Goal: Task Accomplishment & Management: Manage account settings

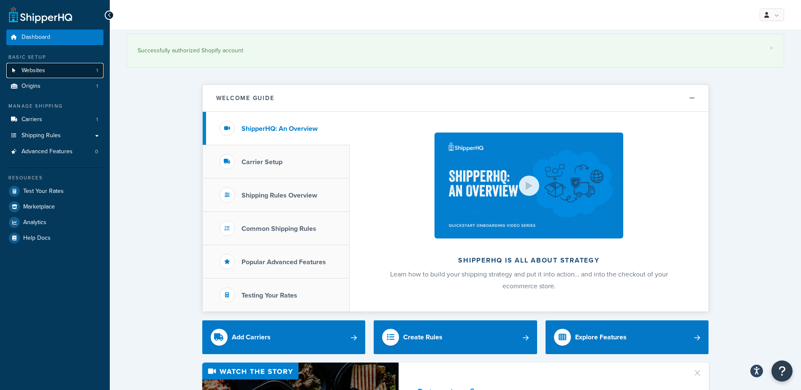
click at [40, 68] on span "Websites" at bounding box center [34, 70] width 24 height 7
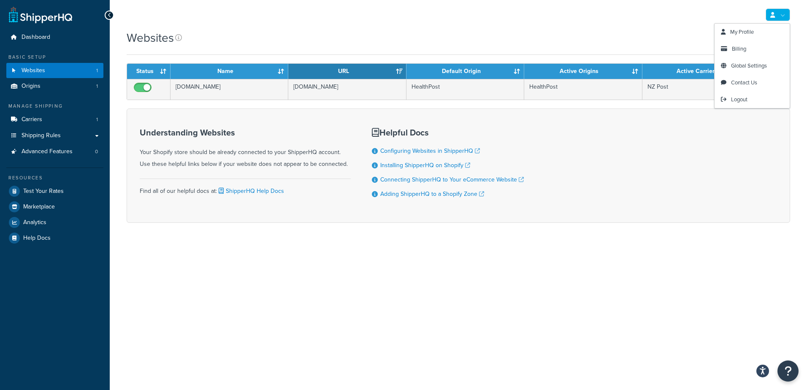
click at [784, 16] on link at bounding box center [778, 14] width 24 height 13
click at [754, 48] on link "Billing" at bounding box center [751, 49] width 75 height 17
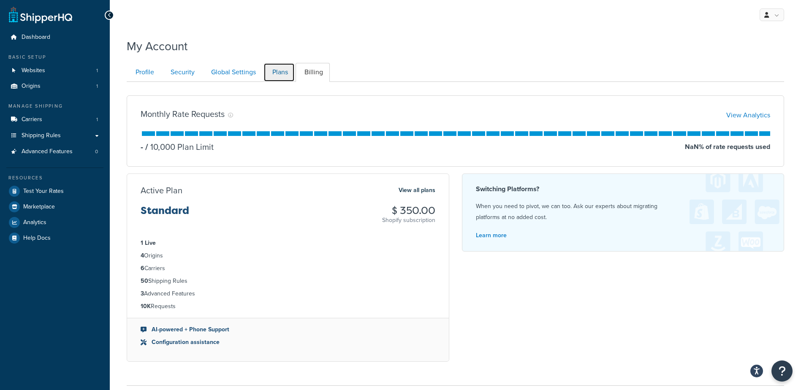
click at [281, 70] on link "Plans" at bounding box center [278, 72] width 31 height 19
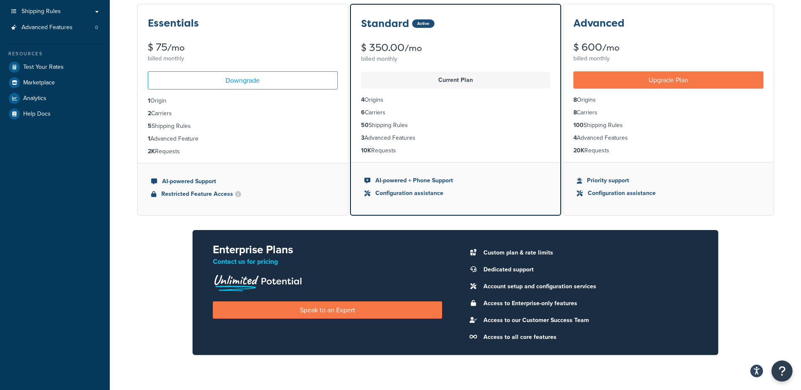
scroll to position [82, 0]
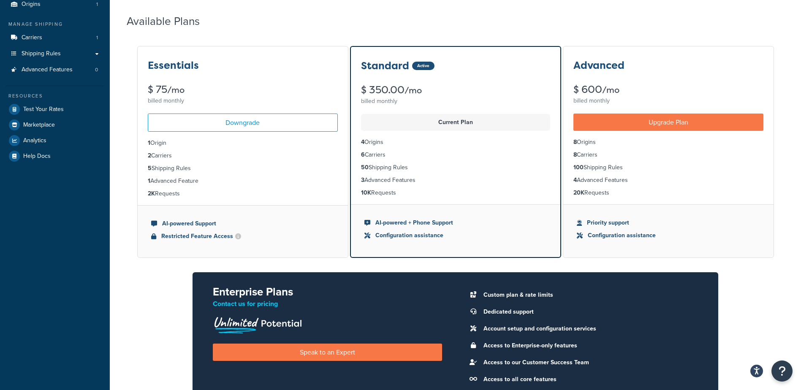
click at [168, 195] on li "2K Requests" at bounding box center [243, 193] width 190 height 9
click at [377, 189] on li "10K Requests" at bounding box center [455, 192] width 189 height 9
click at [577, 194] on strong "20K" at bounding box center [578, 192] width 11 height 9
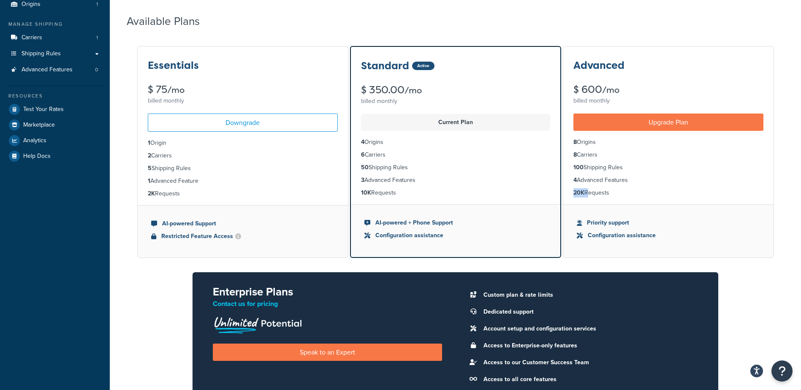
click at [577, 194] on strong "20K" at bounding box center [578, 192] width 11 height 9
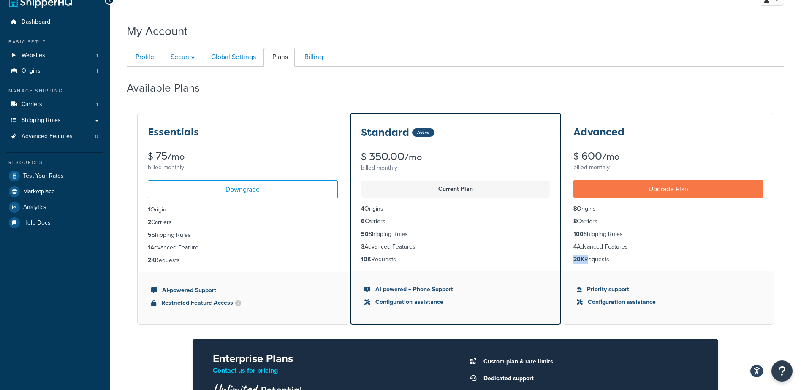
scroll to position [0, 0]
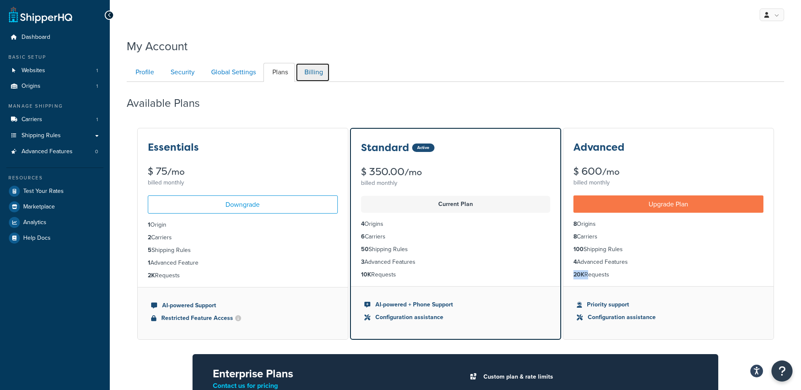
click at [312, 75] on link "Billing" at bounding box center [312, 72] width 34 height 19
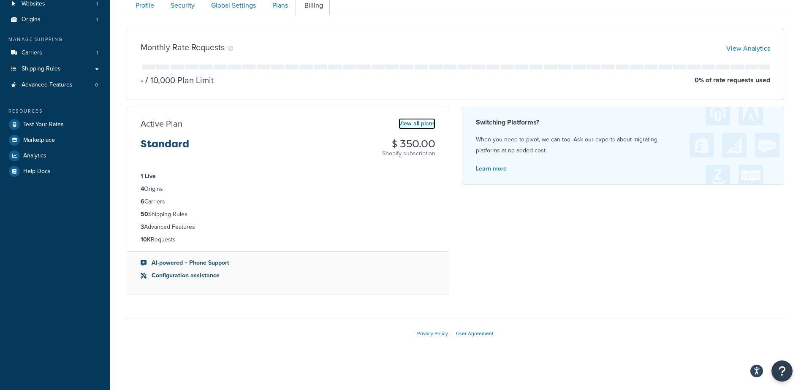
click at [417, 126] on link "View all plans" at bounding box center [416, 123] width 37 height 11
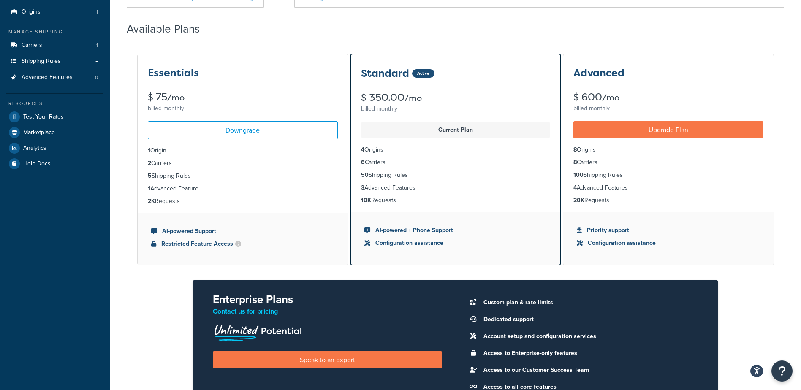
scroll to position [32, 0]
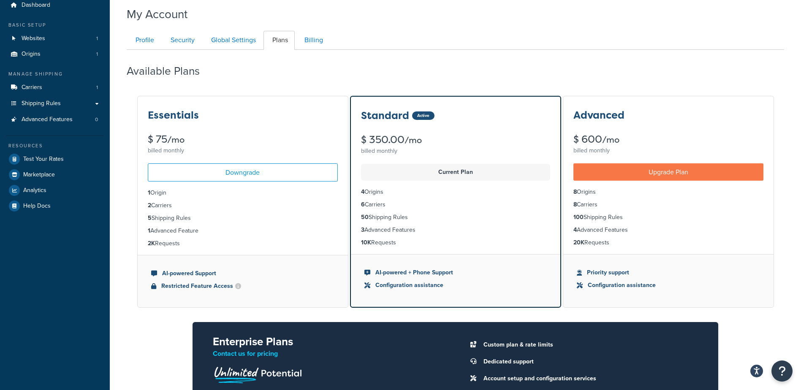
click at [183, 118] on h3 "Essentials" at bounding box center [173, 115] width 51 height 11
click at [407, 119] on h3 "Standard" at bounding box center [385, 115] width 48 height 11
drag, startPoint x: 362, startPoint y: 114, endPoint x: 481, endPoint y: 113, distance: 119.4
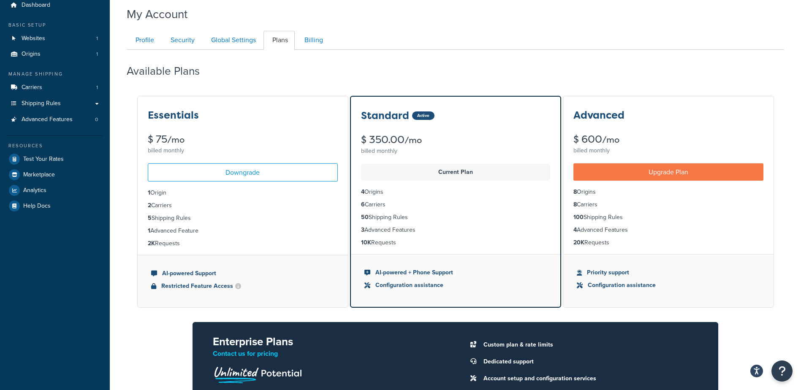
click at [481, 113] on div "Standard Active" at bounding box center [455, 115] width 189 height 11
drag, startPoint x: 481, startPoint y: 113, endPoint x: 395, endPoint y: 115, distance: 85.7
click at [395, 115] on h3 "Standard" at bounding box center [385, 115] width 48 height 11
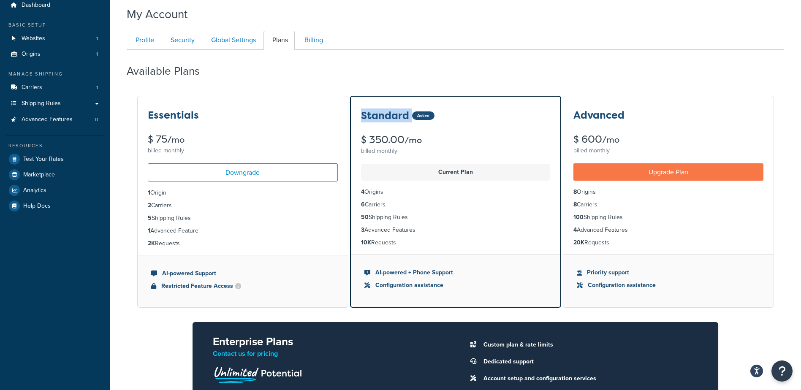
drag, startPoint x: 395, startPoint y: 115, endPoint x: 373, endPoint y: 114, distance: 22.8
click at [373, 114] on h3 "Standard" at bounding box center [385, 115] width 48 height 11
drag, startPoint x: 373, startPoint y: 114, endPoint x: 361, endPoint y: 112, distance: 12.0
click at [361, 112] on h3 "Standard" at bounding box center [385, 115] width 48 height 11
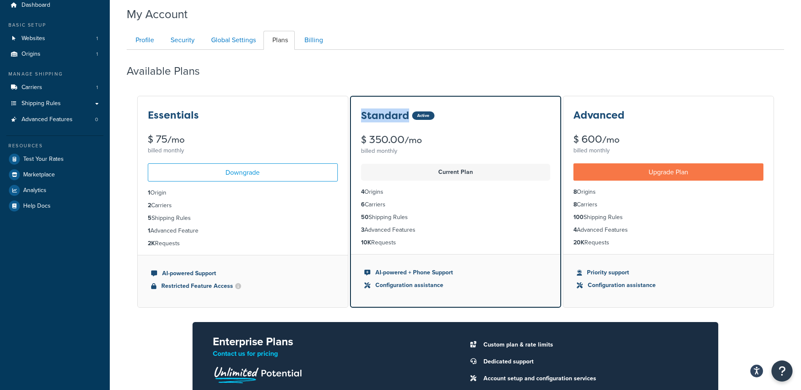
drag, startPoint x: 357, startPoint y: 114, endPoint x: 408, endPoint y: 119, distance: 51.0
click at [408, 119] on div "Standard Active $ 350.00 /mo billed monthly" at bounding box center [455, 127] width 209 height 60
drag, startPoint x: 408, startPoint y: 119, endPoint x: 407, endPoint y: 115, distance: 4.7
click at [407, 115] on h3 "Standard" at bounding box center [385, 115] width 48 height 11
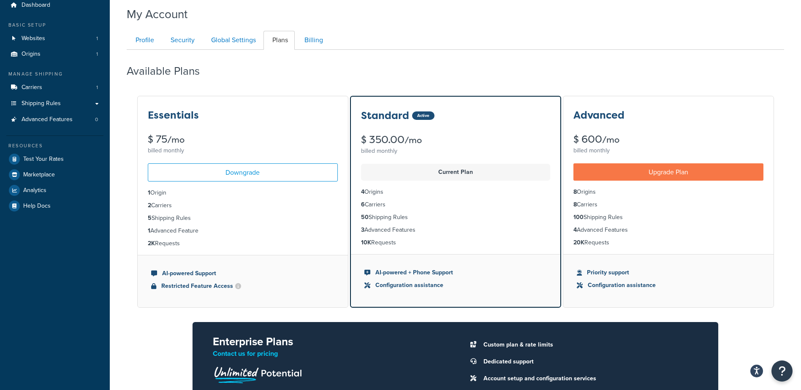
drag, startPoint x: 357, startPoint y: 113, endPoint x: 476, endPoint y: 115, distance: 119.4
click at [476, 115] on div "Standard Active $ 350.00 /mo billed monthly" at bounding box center [455, 127] width 209 height 60
click at [406, 114] on h3 "Standard" at bounding box center [385, 115] width 48 height 11
click at [360, 115] on div "Standard Active $ 350.00 /mo billed monthly" at bounding box center [455, 127] width 209 height 60
drag, startPoint x: 363, startPoint y: 114, endPoint x: 432, endPoint y: 114, distance: 68.8
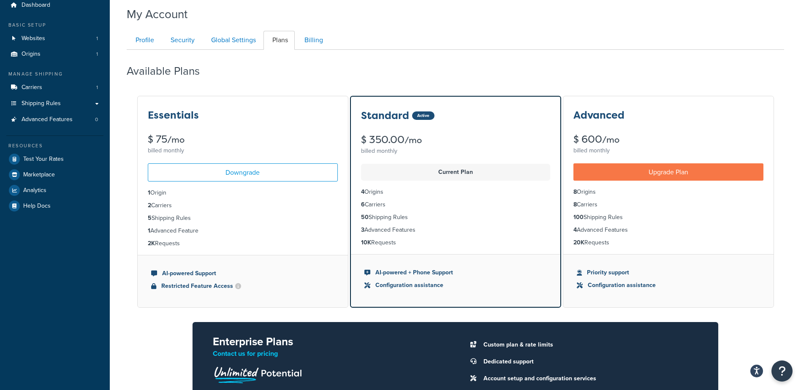
click at [432, 114] on div "Standard Active" at bounding box center [455, 115] width 189 height 11
drag, startPoint x: 432, startPoint y: 114, endPoint x: 465, endPoint y: 114, distance: 33.3
click at [465, 114] on div "Standard Active" at bounding box center [455, 115] width 189 height 11
drag, startPoint x: 362, startPoint y: 115, endPoint x: 467, endPoint y: 118, distance: 105.1
click at [467, 118] on div "Standard Active" at bounding box center [455, 115] width 189 height 11
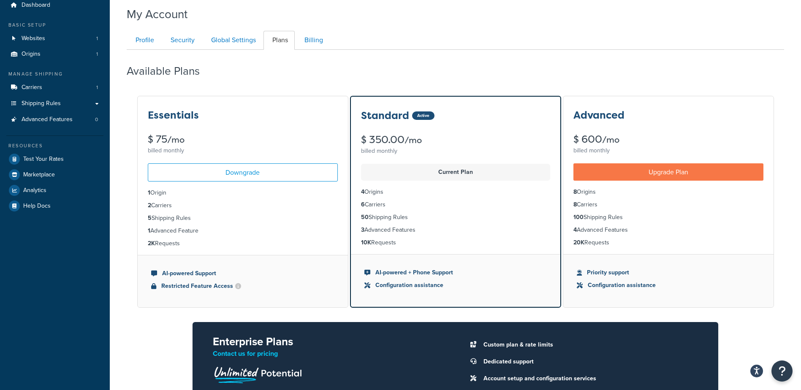
click at [467, 118] on div "Standard Active" at bounding box center [455, 115] width 189 height 11
click at [365, 67] on div "Available Plans" at bounding box center [455, 69] width 657 height 25
drag, startPoint x: 201, startPoint y: 73, endPoint x: 128, endPoint y: 68, distance: 73.6
click at [128, 68] on h2 "Available Plans" at bounding box center [170, 71] width 86 height 12
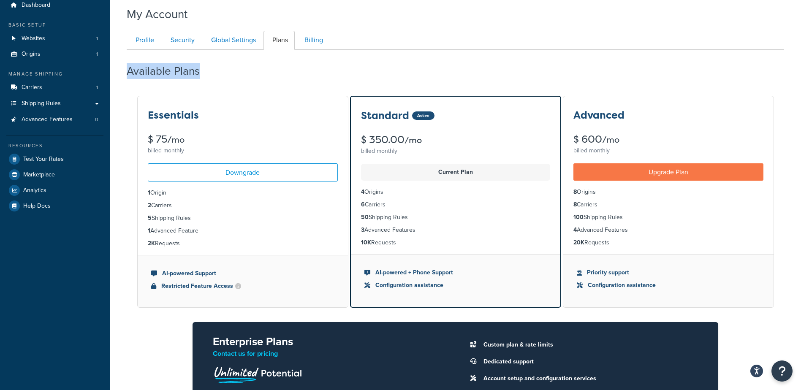
drag, startPoint x: 128, startPoint y: 68, endPoint x: 133, endPoint y: 73, distance: 6.6
click at [128, 68] on h2 "Available Plans" at bounding box center [170, 71] width 86 height 12
click at [212, 75] on div "Available Plans" at bounding box center [455, 69] width 657 height 25
drag, startPoint x: 197, startPoint y: 70, endPoint x: 122, endPoint y: 66, distance: 75.6
click at [122, 66] on div "My Account Contact Us Send Us A Message Contact Information Name * Email * Comp…" at bounding box center [455, 270] width 691 height 536
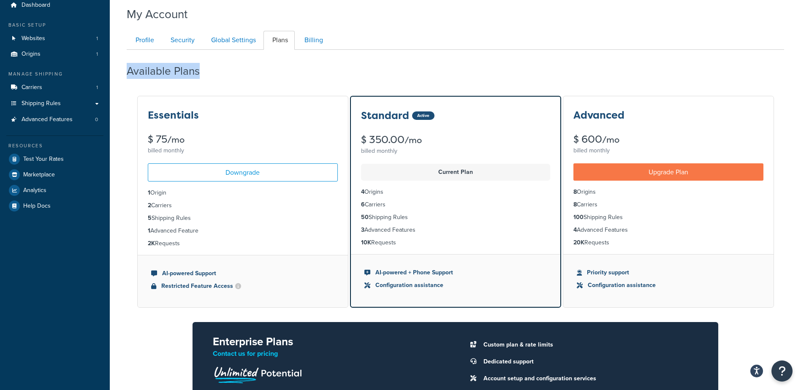
drag, startPoint x: 122, startPoint y: 66, endPoint x: 153, endPoint y: 71, distance: 32.0
click at [153, 71] on h2 "Available Plans" at bounding box center [170, 71] width 86 height 12
click at [155, 69] on h2 "Available Plans" at bounding box center [170, 71] width 86 height 12
click at [154, 68] on h2 "Available Plans" at bounding box center [170, 71] width 86 height 12
drag, startPoint x: 154, startPoint y: 68, endPoint x: 162, endPoint y: 70, distance: 7.8
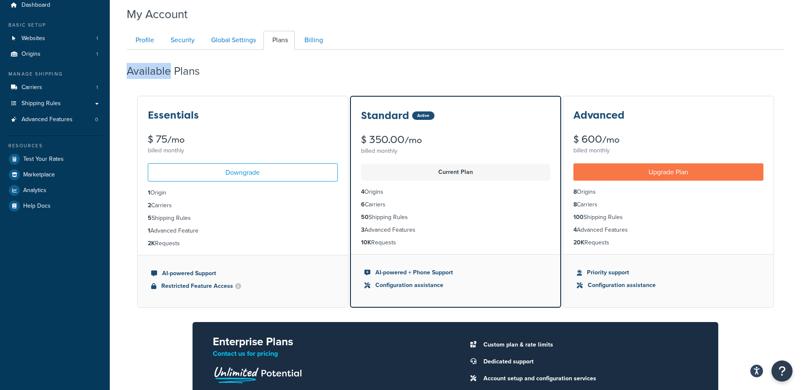
click at [154, 68] on h2 "Available Plans" at bounding box center [170, 71] width 86 height 12
click at [197, 75] on h2 "Available Plans" at bounding box center [170, 71] width 86 height 12
click at [197, 74] on h2 "Available Plans" at bounding box center [170, 71] width 86 height 12
click at [186, 69] on h2 "Available Plans" at bounding box center [170, 71] width 86 height 12
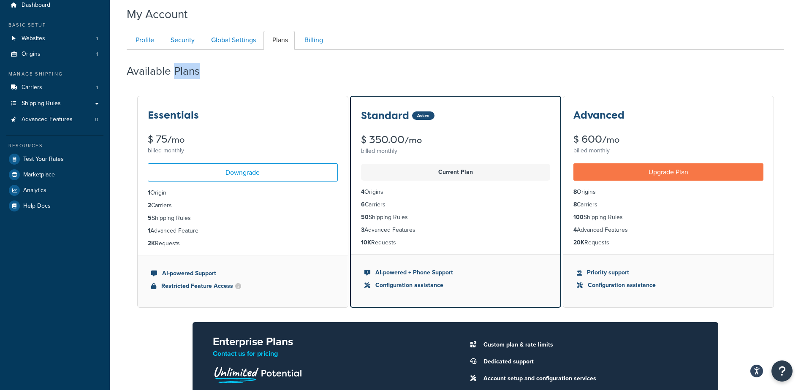
click at [363, 79] on div "Available Plans" at bounding box center [455, 69] width 657 height 25
click at [54, 106] on span "Shipping Rules" at bounding box center [41, 103] width 39 height 7
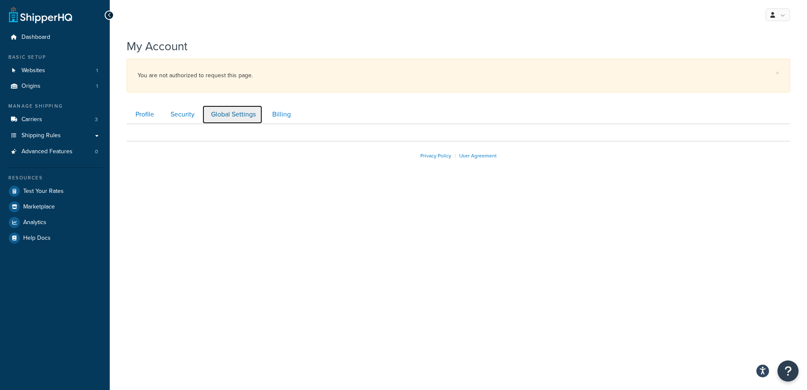
click at [233, 106] on link "Global Settings" at bounding box center [232, 114] width 60 height 19
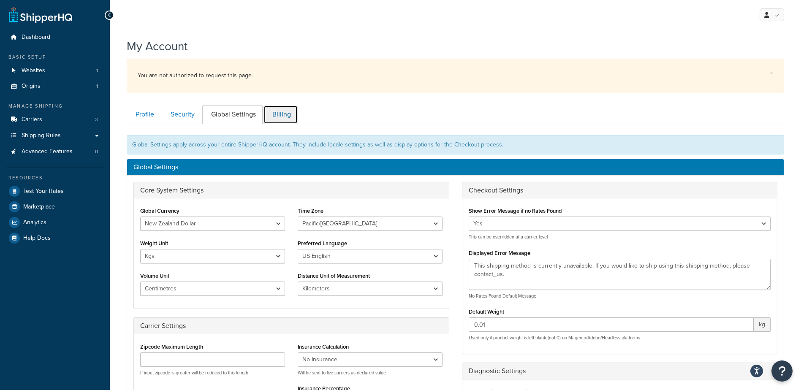
click at [279, 116] on link "Billing" at bounding box center [280, 114] width 34 height 19
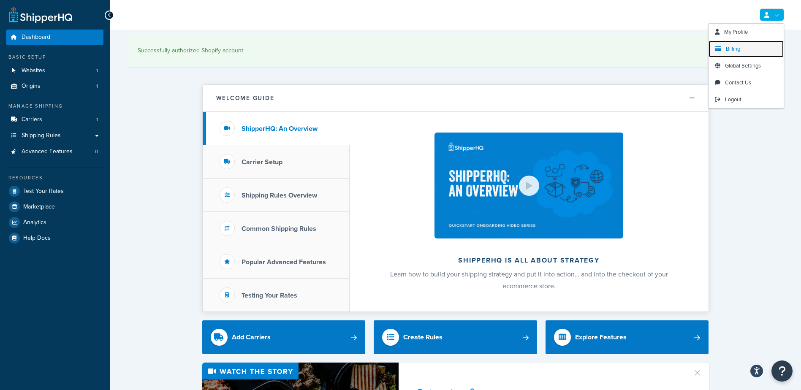
click at [741, 49] on link "Billing" at bounding box center [745, 49] width 75 height 17
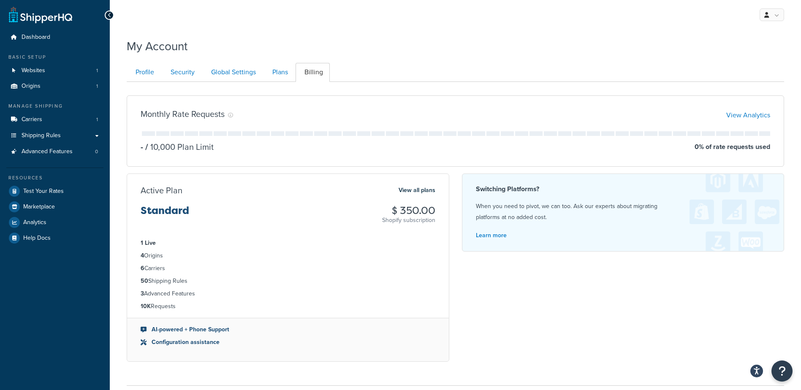
click at [537, 44] on div "My Account" at bounding box center [455, 44] width 657 height 21
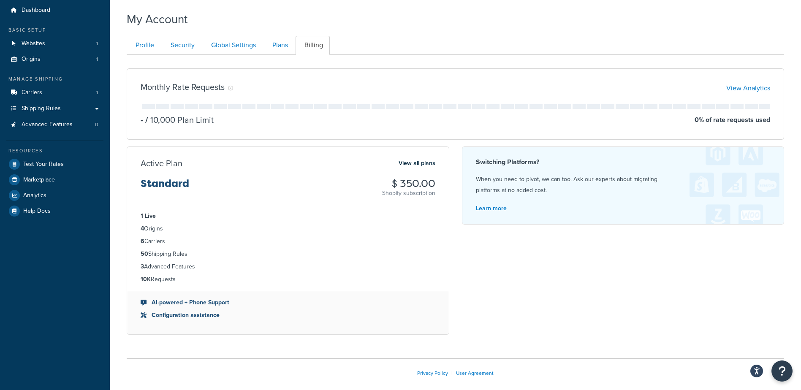
scroll to position [42, 0]
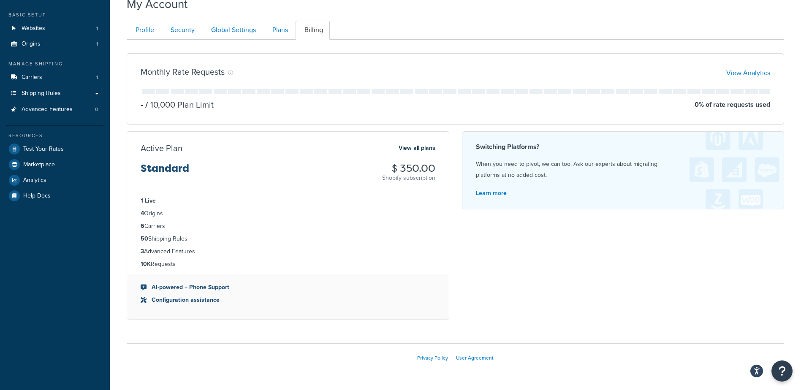
click at [590, 271] on div "Monthly Rate Requests View Analytics - / 10,000 Plan Limit 0 % of rate requests…" at bounding box center [455, 186] width 670 height 280
click at [622, 166] on p "When you need to pivot, we can too. Ask our experts about migrating platforms a…" at bounding box center [623, 170] width 295 height 22
drag, startPoint x: 622, startPoint y: 166, endPoint x: 638, endPoint y: 165, distance: 16.5
click at [638, 165] on p "When you need to pivot, we can too. Ask our experts about migrating platforms a…" at bounding box center [623, 170] width 295 height 22
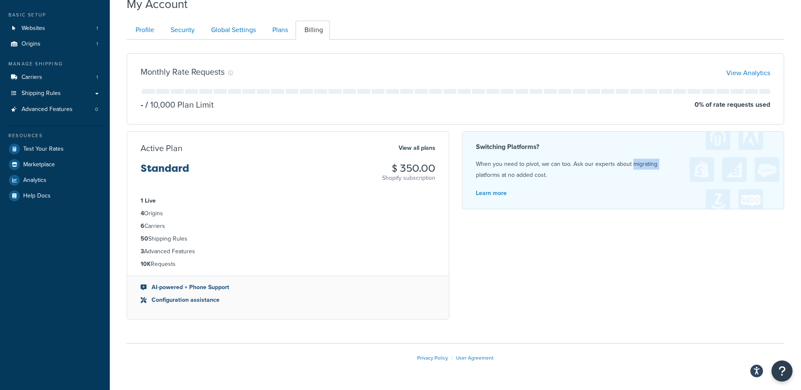
click at [638, 165] on p "When you need to pivot, we can too. Ask our experts about migrating platforms a…" at bounding box center [623, 170] width 295 height 22
drag, startPoint x: 638, startPoint y: 165, endPoint x: 612, endPoint y: 240, distance: 79.0
click at [612, 240] on div "Monthly Rate Requests View Analytics - / 10,000 Plan Limit 0 % of rate requests…" at bounding box center [455, 186] width 670 height 280
click at [590, 288] on div "Monthly Rate Requests View Analytics - / 10,000 Plan Limit 0 % of rate requests…" at bounding box center [455, 186] width 670 height 280
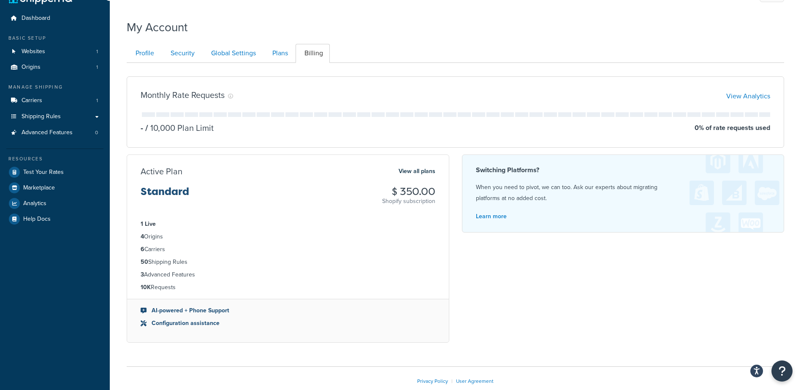
scroll to position [0, 0]
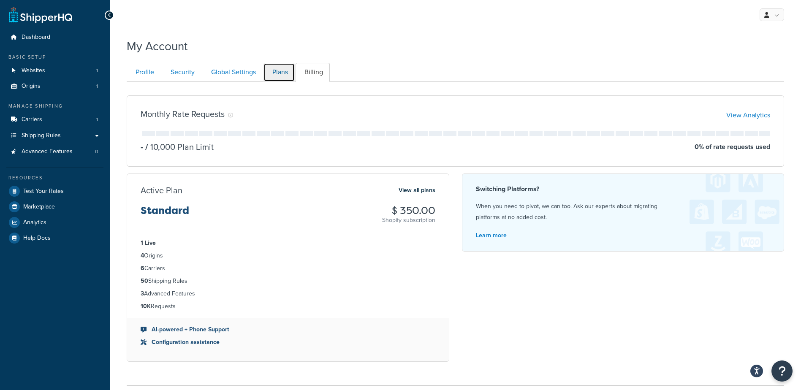
click at [280, 71] on link "Plans" at bounding box center [278, 72] width 31 height 19
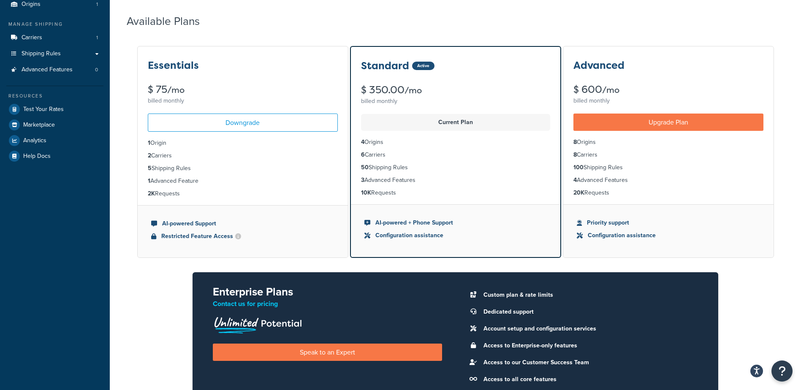
scroll to position [124, 0]
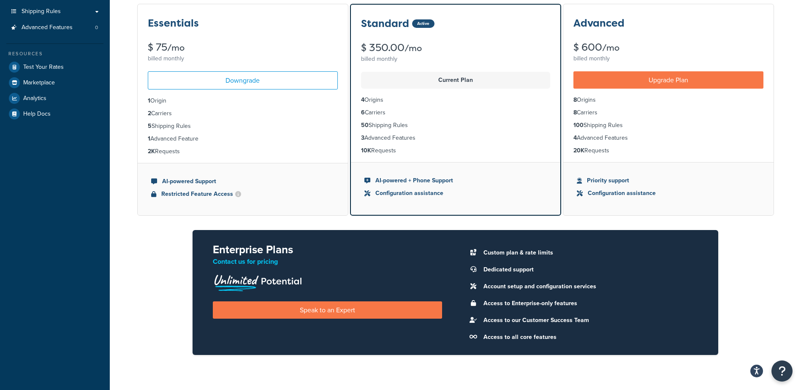
click at [173, 116] on li "2 Carriers" at bounding box center [243, 113] width 190 height 9
click at [172, 132] on ul "1 Origin 2 Carriers 5 Shipping Rules 1 Advanced Feature 2K Requests" at bounding box center [243, 125] width 210 height 73
drag, startPoint x: 172, startPoint y: 132, endPoint x: 251, endPoint y: 131, distance: 79.3
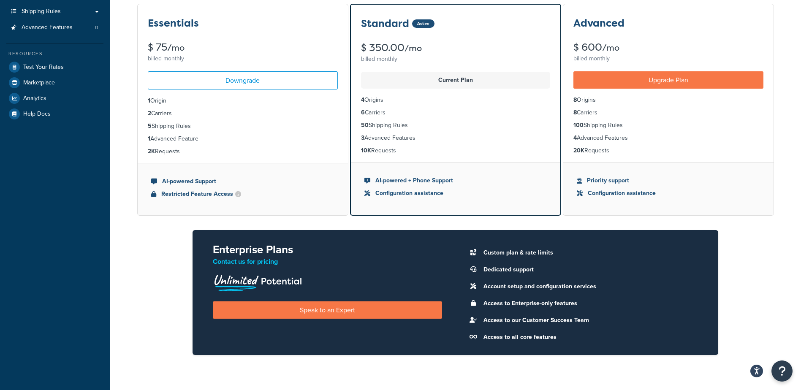
click at [251, 131] on li "5 Shipping Rules" at bounding box center [243, 126] width 190 height 9
click at [174, 151] on li "2K Requests" at bounding box center [243, 151] width 190 height 9
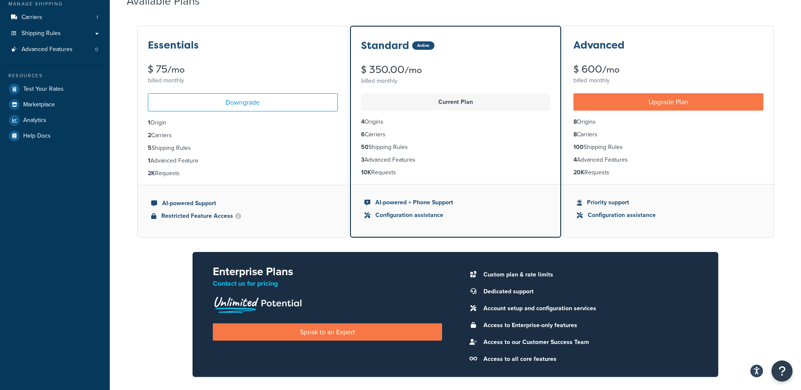
scroll to position [82, 0]
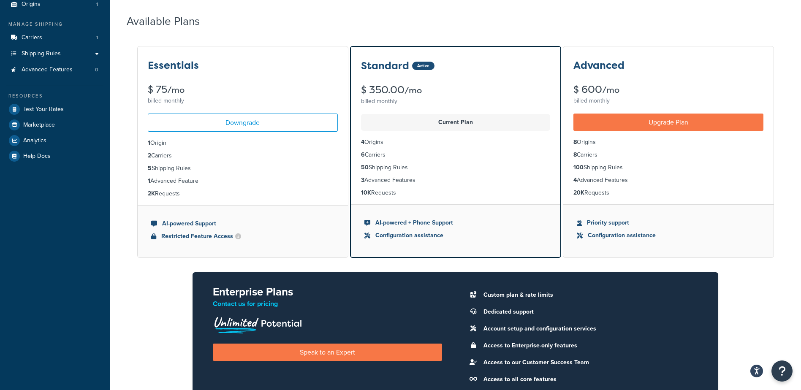
click at [310, 32] on div "Available Plans Essentials $ 75 /mo billed monthly Downgrade 1 Origin 2 Carrier…" at bounding box center [455, 205] width 657 height 411
click at [168, 64] on h3 "Essentials" at bounding box center [173, 65] width 51 height 11
drag, startPoint x: 168, startPoint y: 64, endPoint x: 213, endPoint y: 67, distance: 44.4
click at [213, 67] on div "Essentials" at bounding box center [243, 65] width 190 height 11
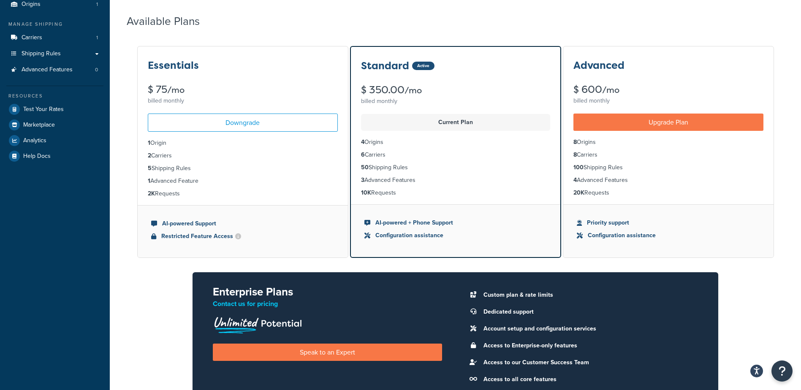
click at [398, 36] on div "Available Plans Essentials $ 75 /mo billed monthly Downgrade 1 Origin 2 Carrier…" at bounding box center [455, 205] width 657 height 411
drag, startPoint x: 198, startPoint y: 67, endPoint x: 134, endPoint y: 67, distance: 63.7
click at [134, 67] on div "Essentials $ 75 /mo billed monthly Downgrade 1 Origin 2 Carriers 5 Shipping Rul…" at bounding box center [455, 227] width 657 height 365
drag, startPoint x: 134, startPoint y: 67, endPoint x: 149, endPoint y: 62, distance: 15.8
click at [149, 62] on h3 "Essentials" at bounding box center [173, 65] width 51 height 11
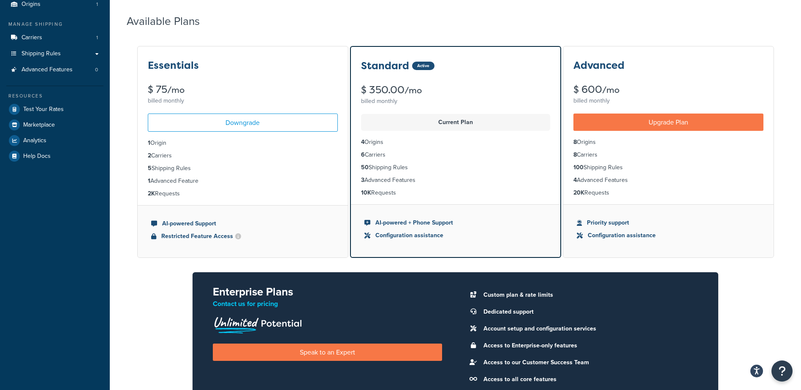
click at [166, 192] on li "2K Requests" at bounding box center [243, 193] width 190 height 9
click at [165, 191] on li "2K Requests" at bounding box center [243, 193] width 190 height 9
click at [169, 191] on li "2K Requests" at bounding box center [243, 193] width 190 height 9
click at [231, 175] on ul "1 Origin 2 Carriers 5 Shipping Rules 1 Advanced Feature 2K Requests" at bounding box center [243, 168] width 210 height 73
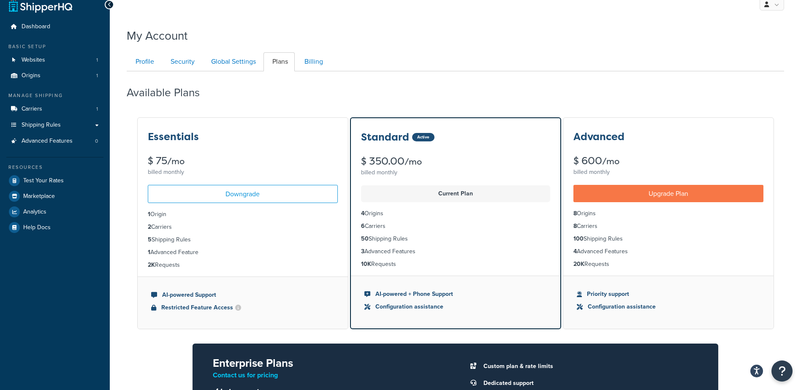
scroll to position [0, 0]
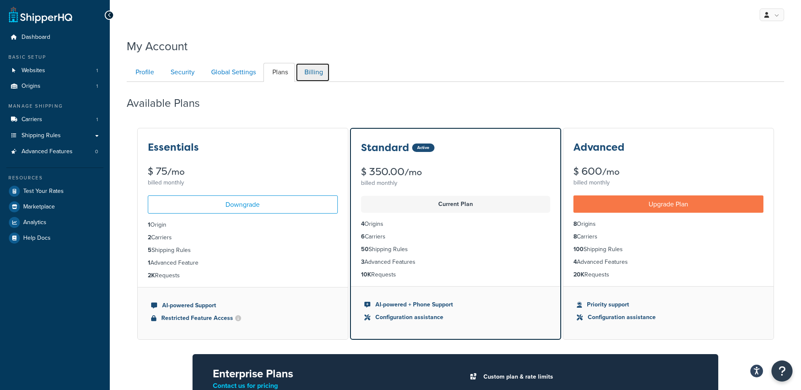
click at [312, 75] on link "Billing" at bounding box center [312, 72] width 34 height 19
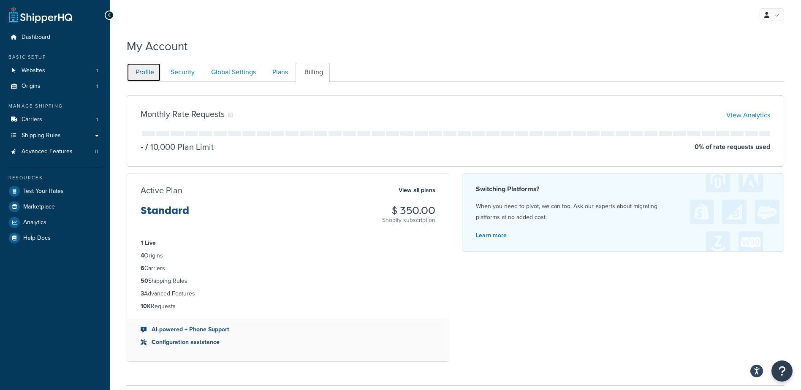
click at [144, 69] on link "Profile" at bounding box center [144, 72] width 34 height 19
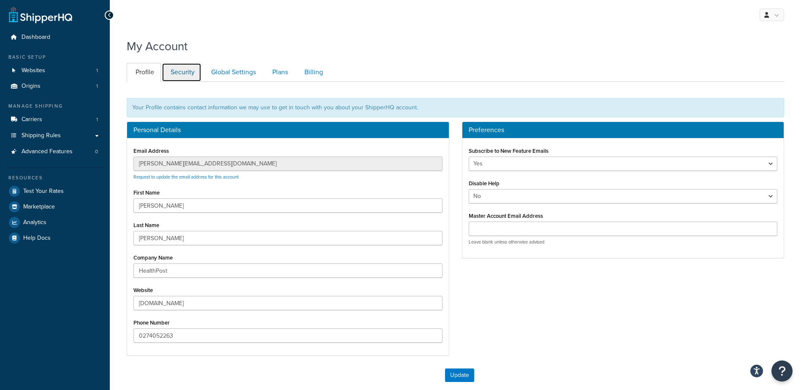
click at [192, 74] on link "Security" at bounding box center [182, 72] width 40 height 19
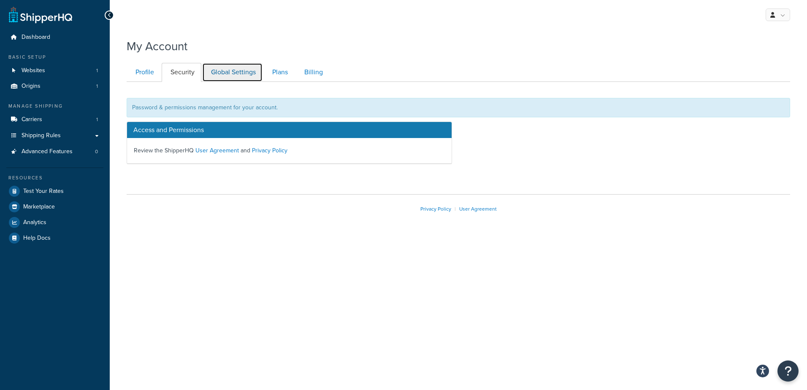
click at [244, 73] on link "Global Settings" at bounding box center [232, 72] width 60 height 19
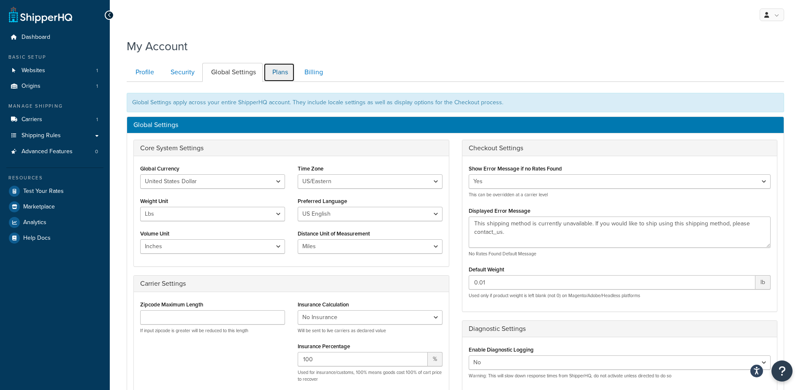
click at [281, 75] on link "Plans" at bounding box center [278, 72] width 31 height 19
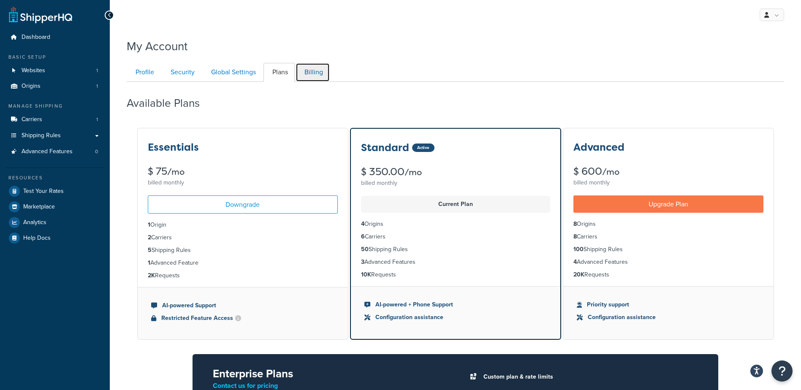
click at [314, 73] on link "Billing" at bounding box center [312, 72] width 34 height 19
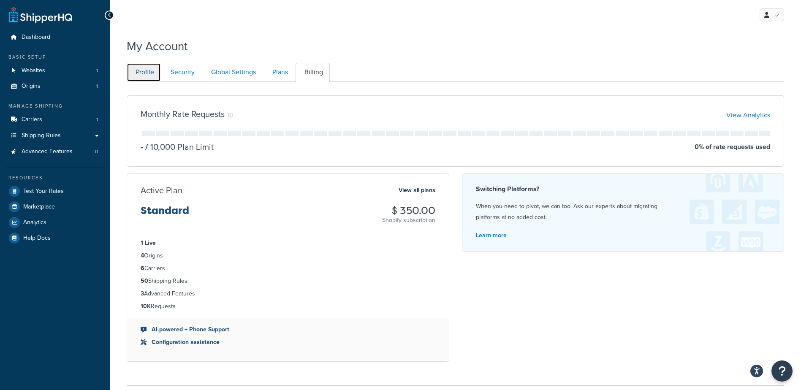
click at [143, 71] on link "Profile" at bounding box center [144, 72] width 34 height 19
